Goal: Transaction & Acquisition: Obtain resource

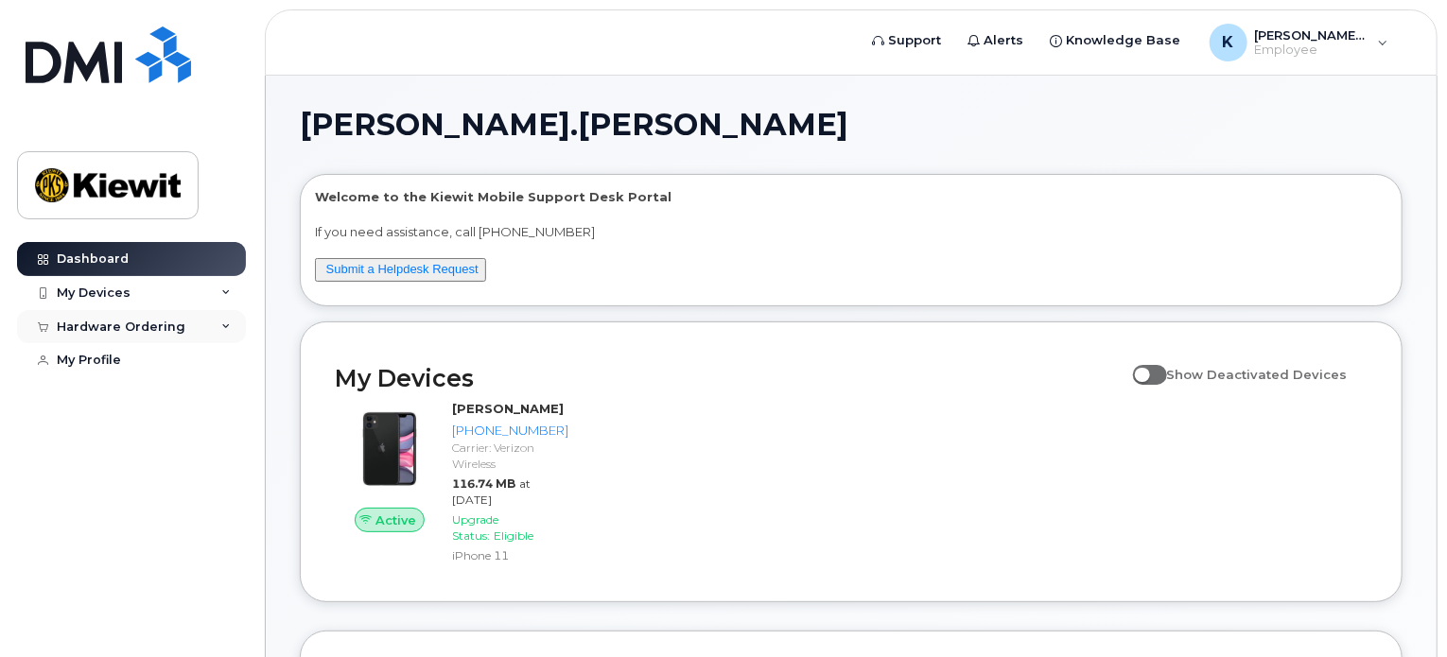
click at [227, 323] on icon at bounding box center [225, 327] width 9 height 9
click at [113, 362] on div "New Order" at bounding box center [101, 361] width 72 height 17
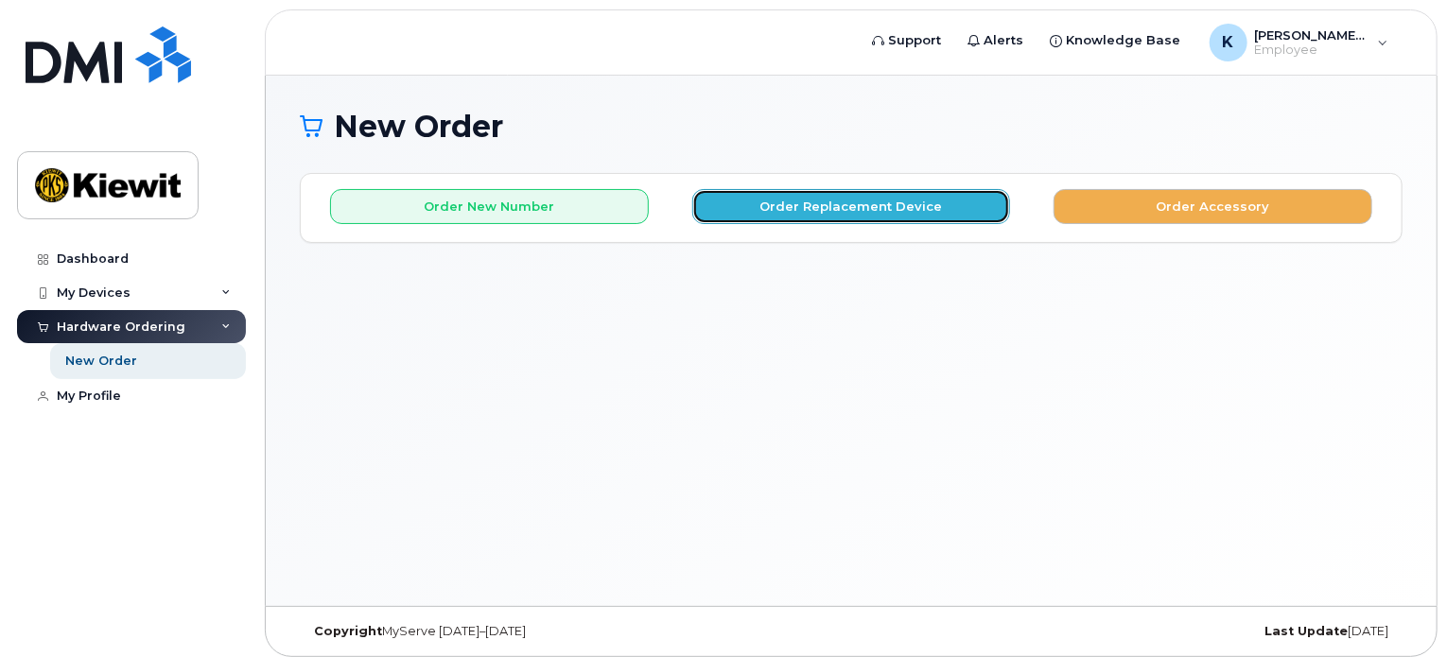
click at [793, 207] on button "Order Replacement Device" at bounding box center [851, 206] width 319 height 35
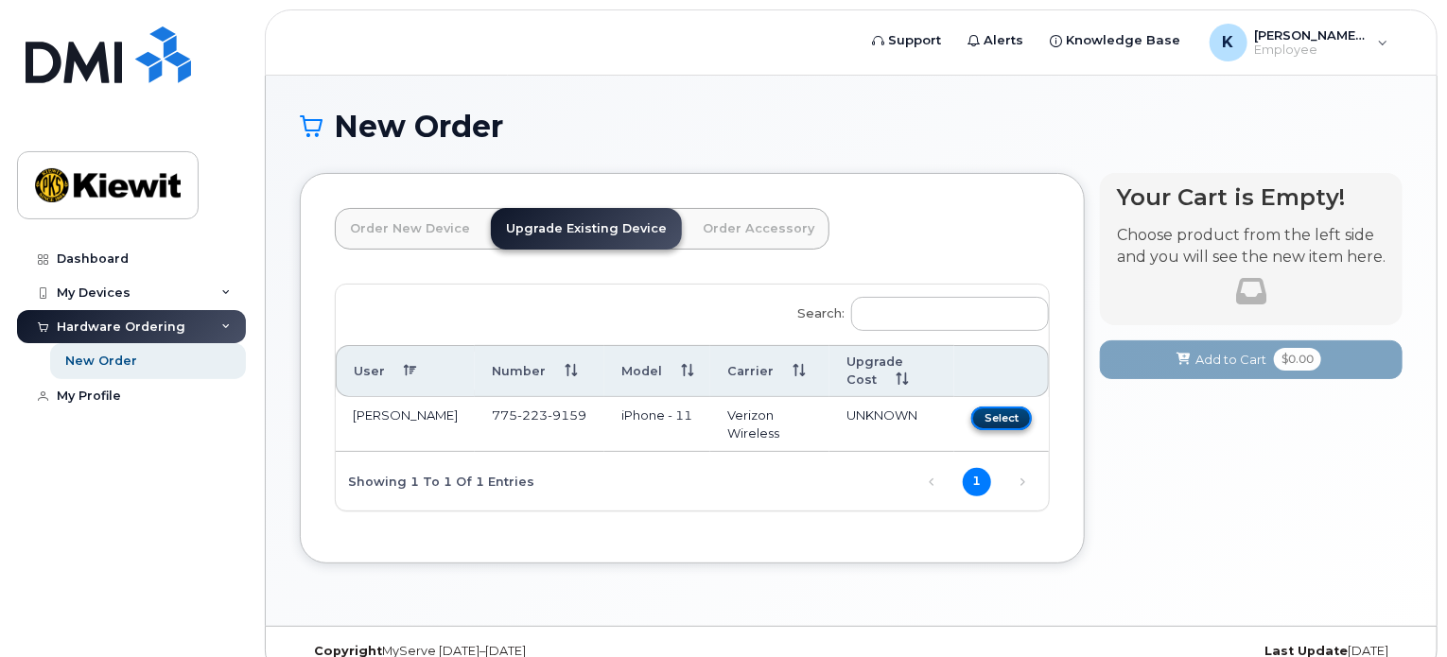
click at [1003, 427] on button "Select" at bounding box center [1001, 419] width 61 height 24
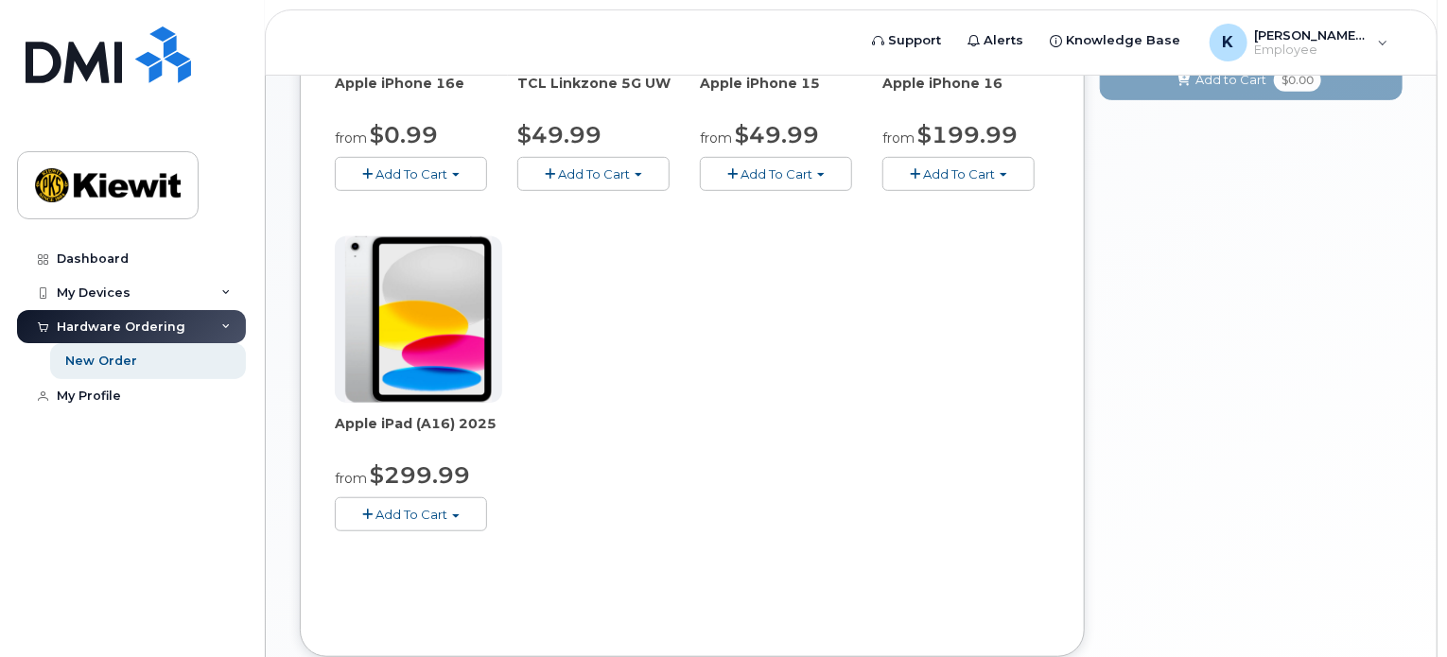
scroll to position [593, 0]
